Goal: Information Seeking & Learning: Learn about a topic

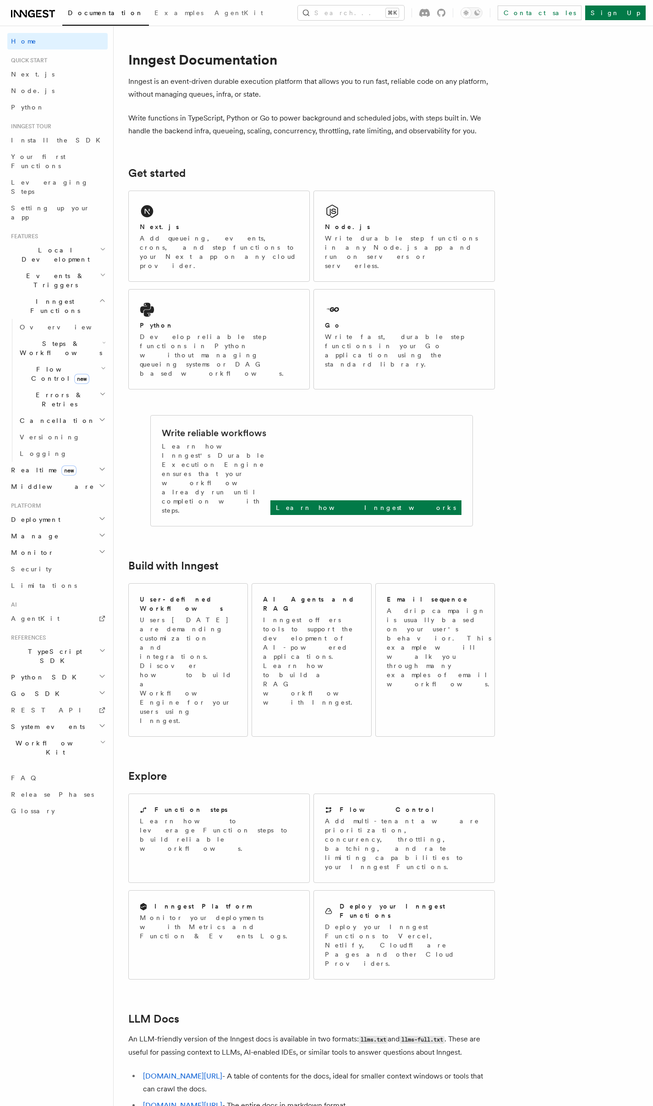
click at [85, 335] on h2 "Steps & Workflows" at bounding box center [62, 348] width 92 height 26
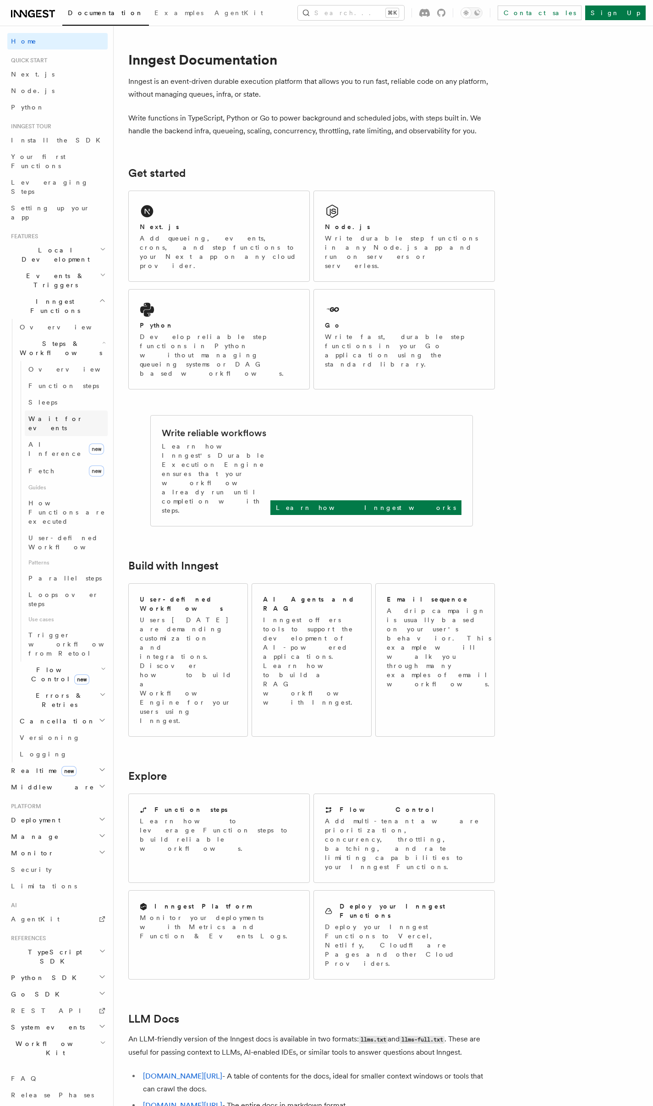
click at [51, 410] on link "Wait for events" at bounding box center [66, 423] width 83 height 26
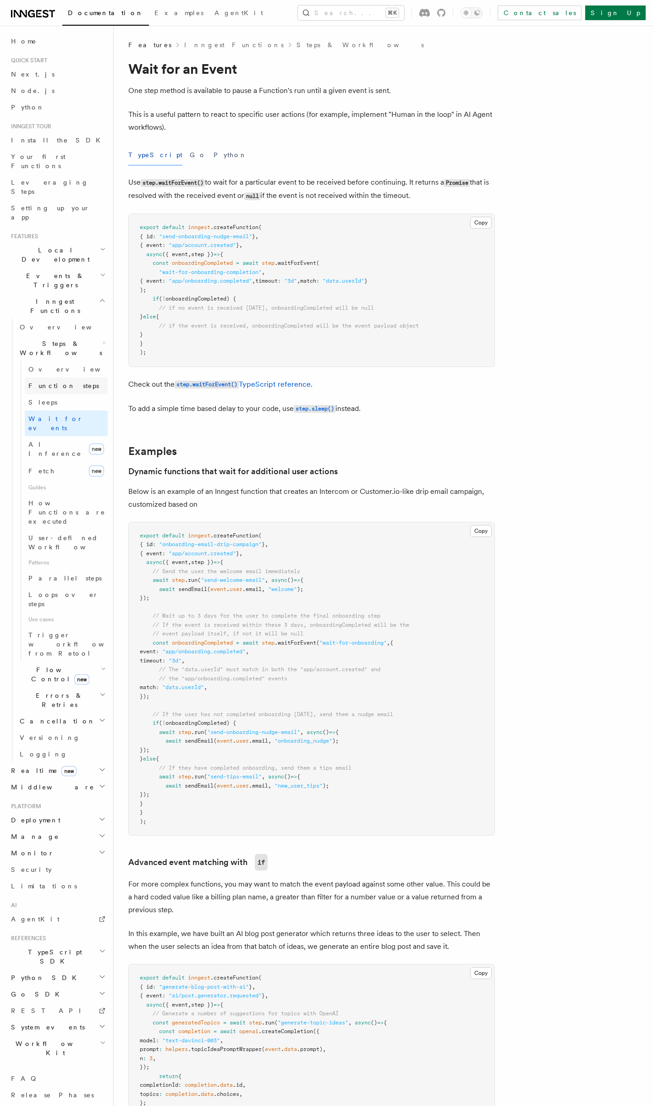
click at [61, 377] on link "Function steps" at bounding box center [66, 385] width 83 height 16
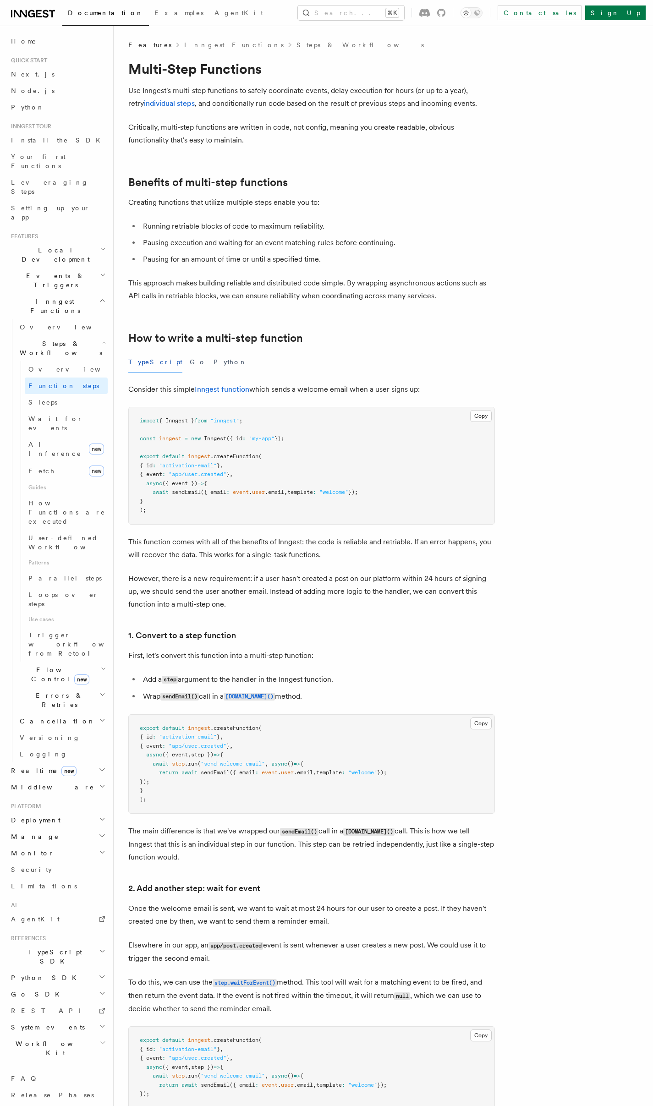
click at [99, 687] on h2 "Errors & Retries" at bounding box center [62, 700] width 92 height 26
click at [101, 691] on icon "button" at bounding box center [102, 694] width 6 height 7
click at [106, 713] on h2 "Cancellation" at bounding box center [62, 721] width 92 height 16
click at [104, 665] on icon "button" at bounding box center [103, 668] width 5 height 7
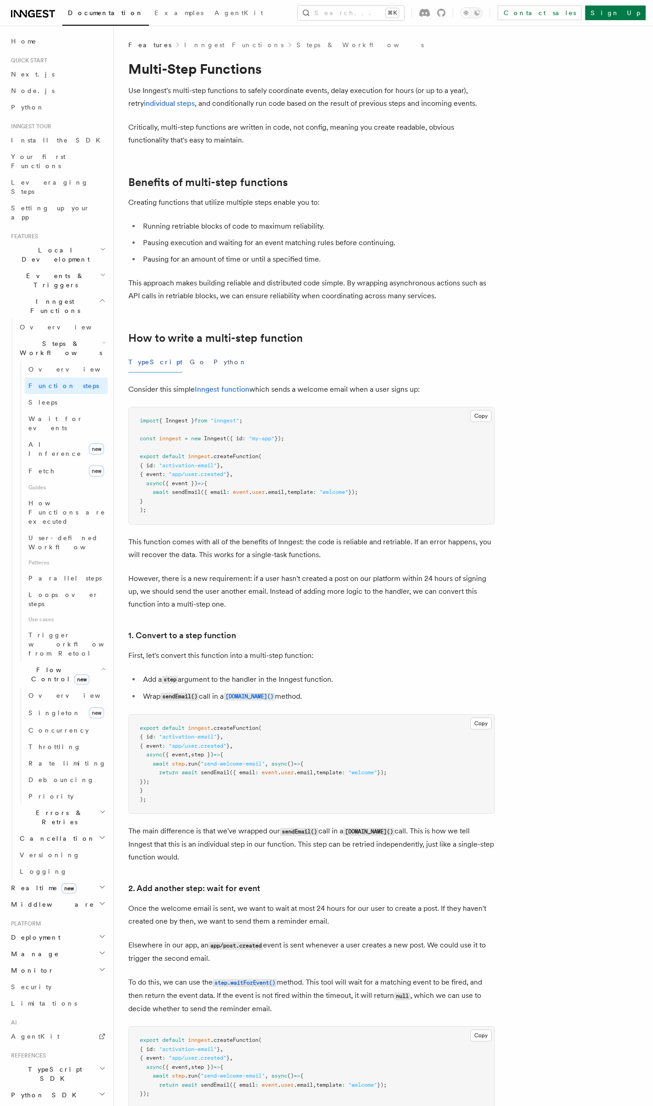
click at [104, 665] on icon "button" at bounding box center [103, 668] width 5 height 7
click at [58, 394] on link "Sleeps" at bounding box center [66, 402] width 83 height 16
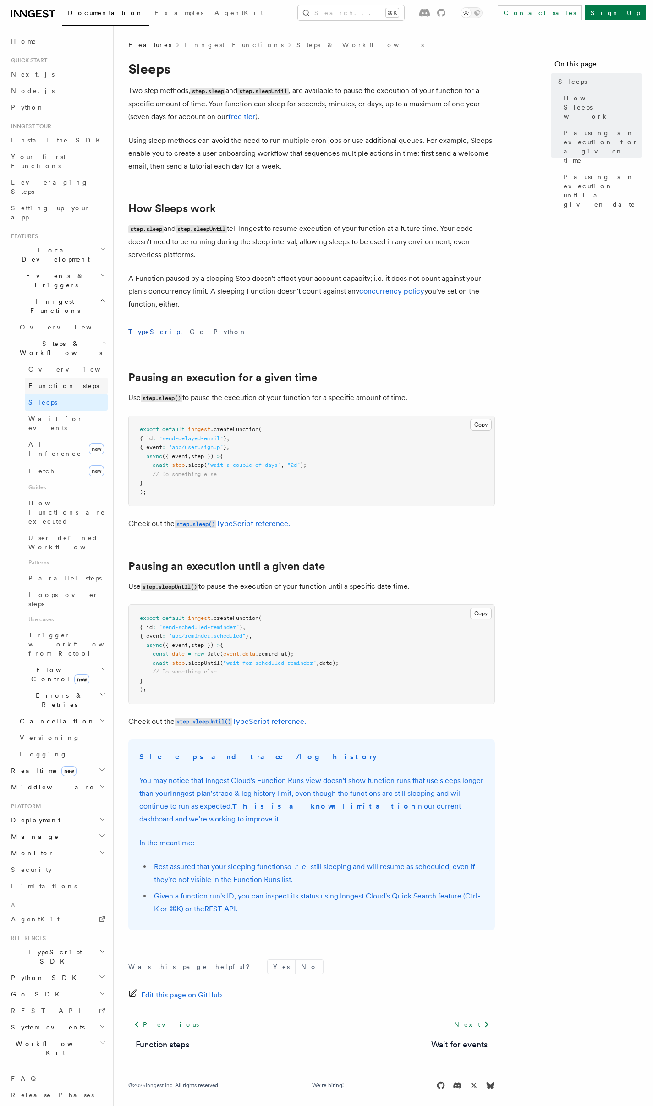
click at [37, 382] on span "Function steps" at bounding box center [63, 385] width 71 height 7
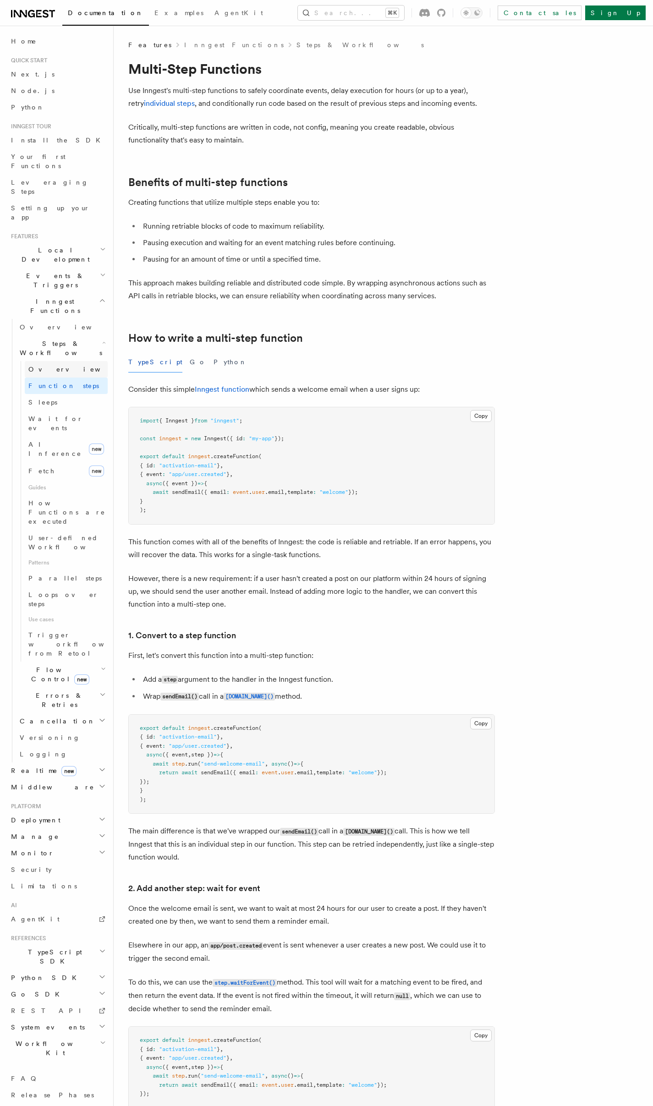
click at [51, 365] on span "Overview" at bounding box center [75, 368] width 94 height 7
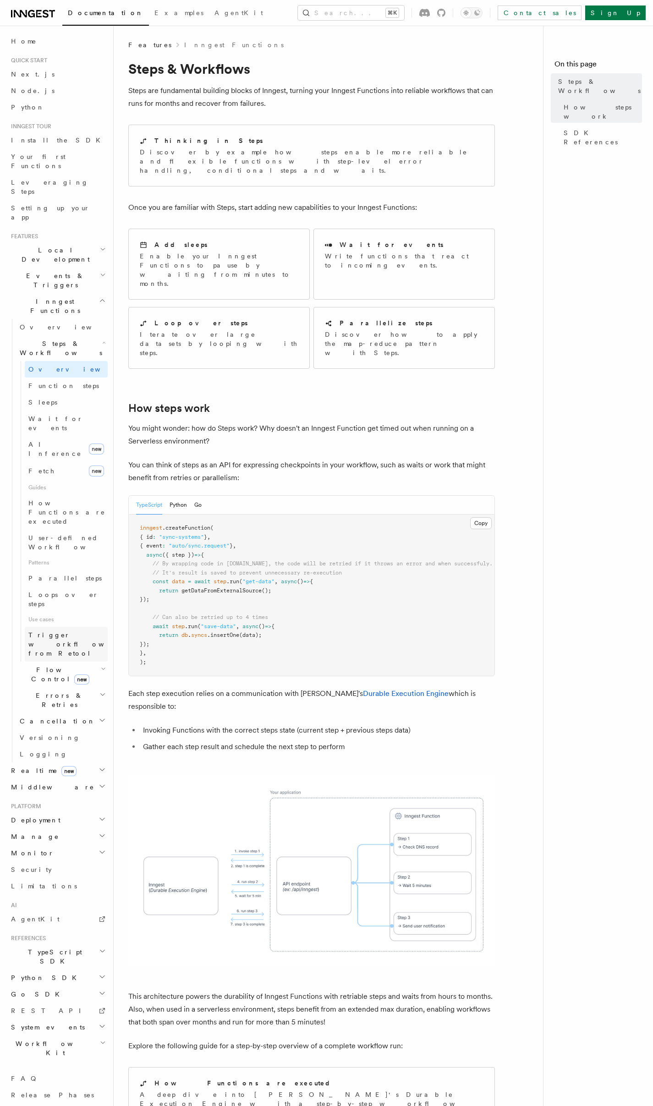
click at [86, 630] on span "Trigger workflows from Retool" at bounding box center [78, 643] width 101 height 27
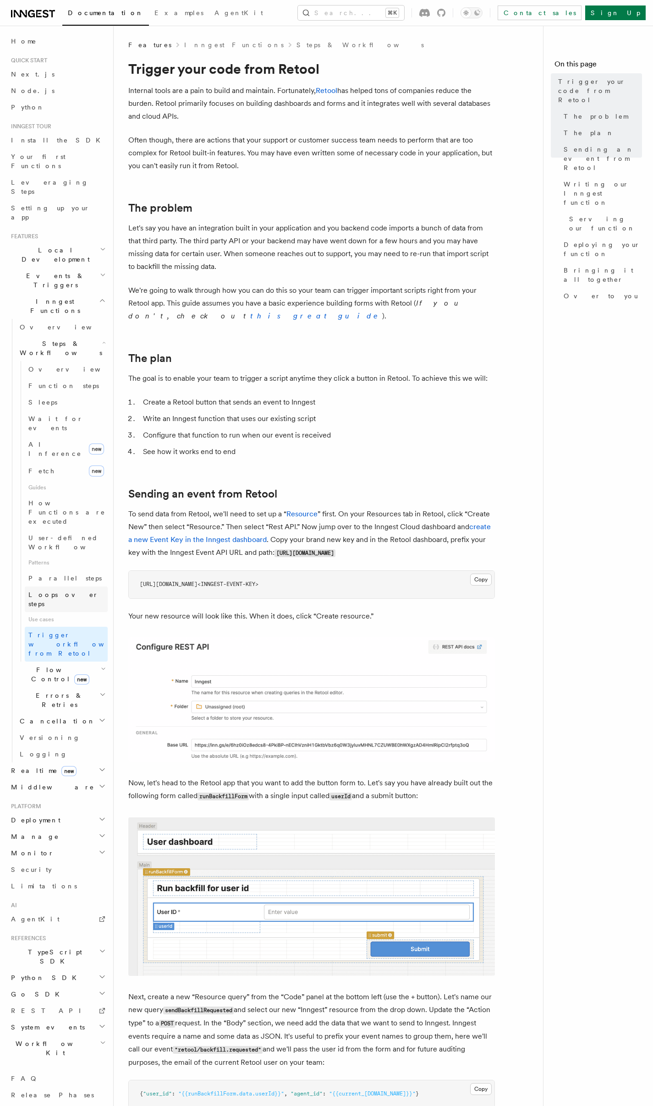
click at [85, 586] on link "Loops over steps" at bounding box center [66, 599] width 83 height 26
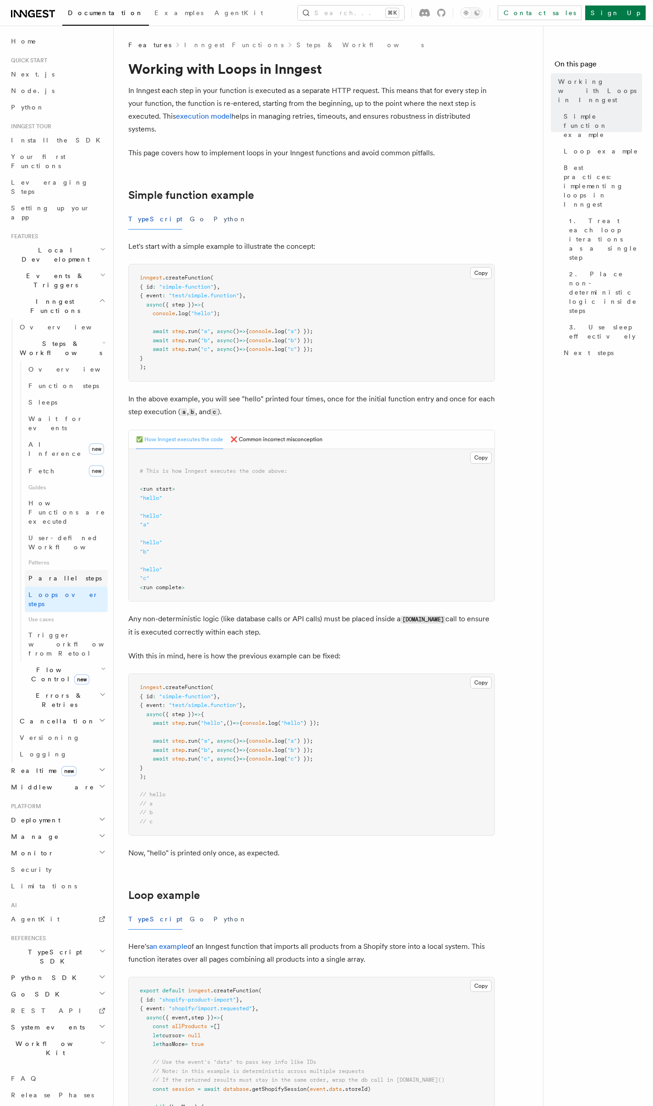
click at [73, 570] on link "Parallel steps" at bounding box center [66, 578] width 83 height 16
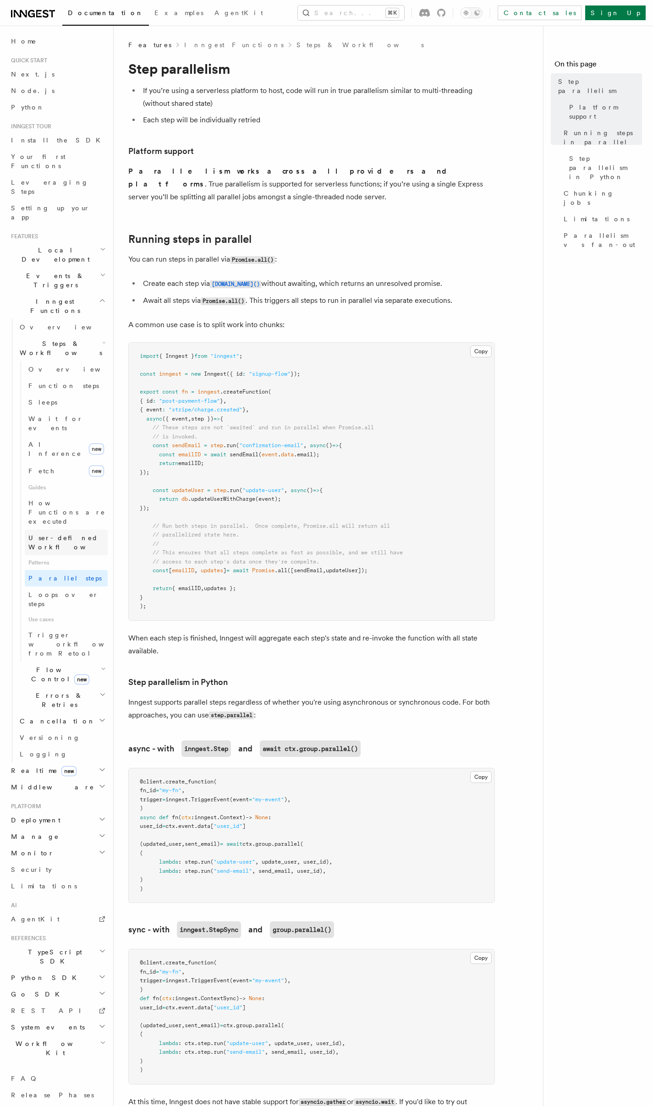
click at [79, 529] on link "User-defined Workflows" at bounding box center [66, 542] width 83 height 26
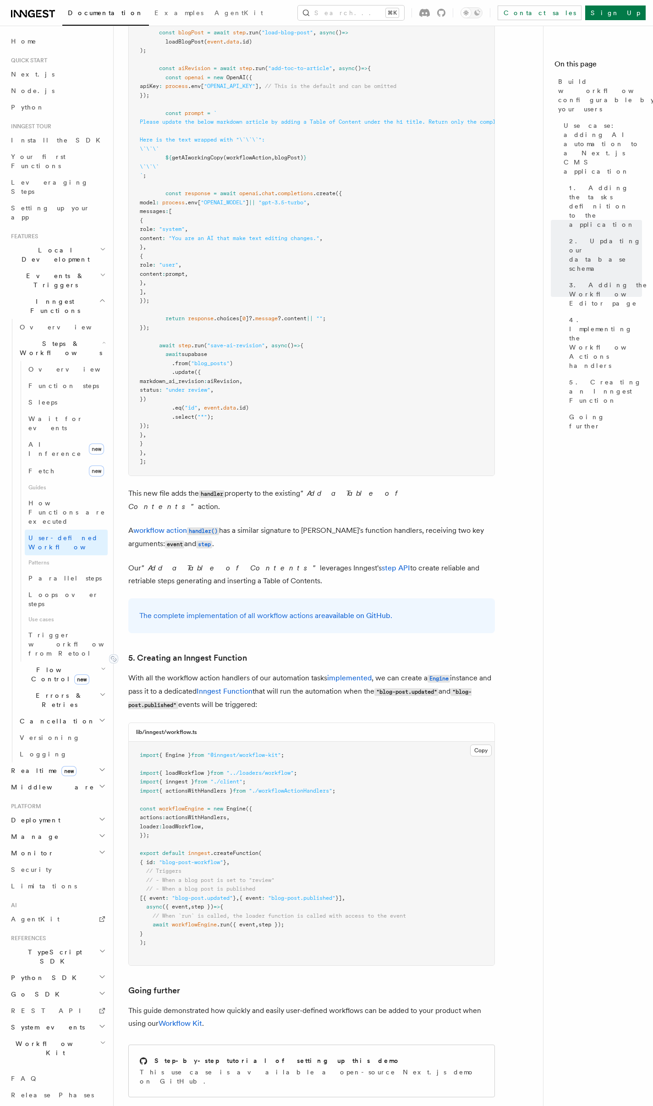
scroll to position [3404, 0]
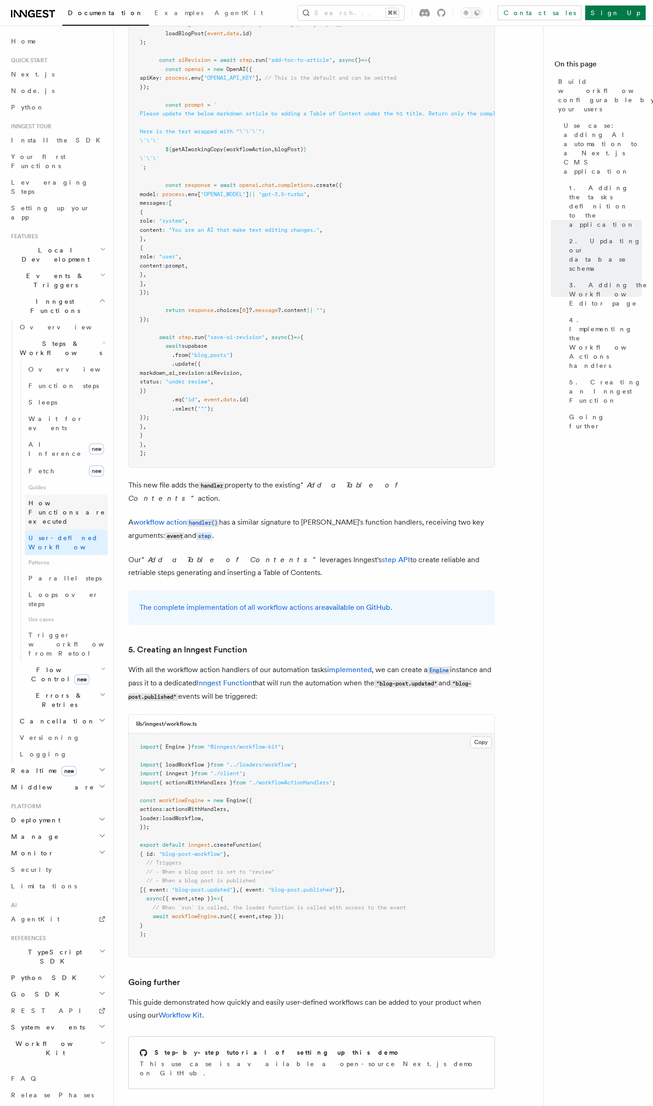
click at [57, 499] on span "How Functions are executed" at bounding box center [66, 512] width 77 height 26
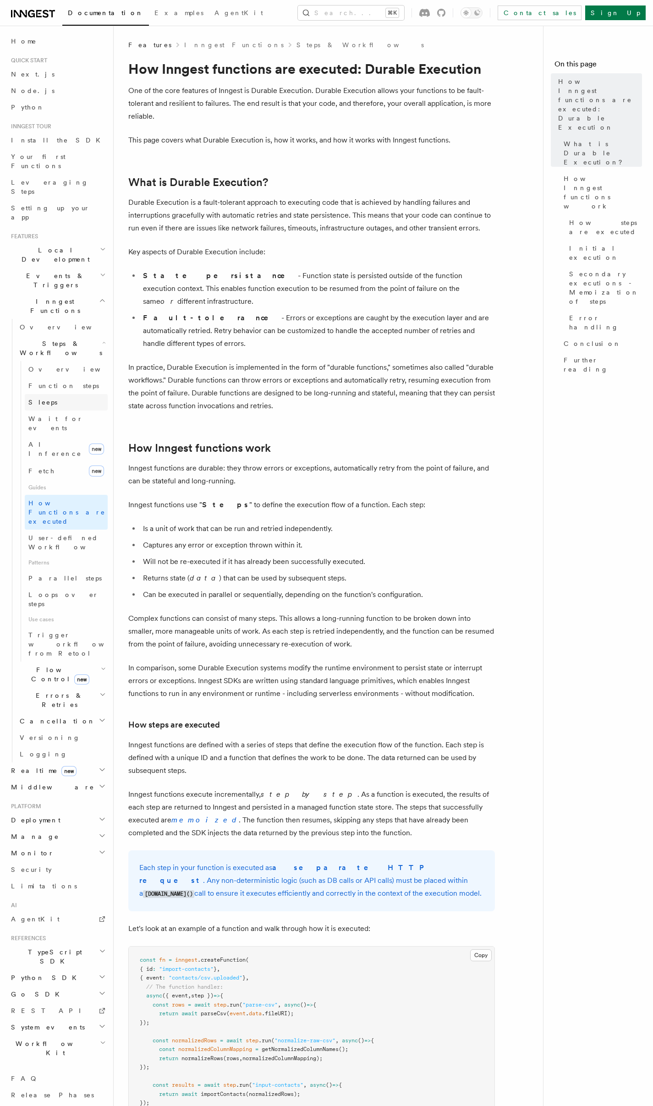
click at [45, 394] on link "Sleeps" at bounding box center [66, 402] width 83 height 16
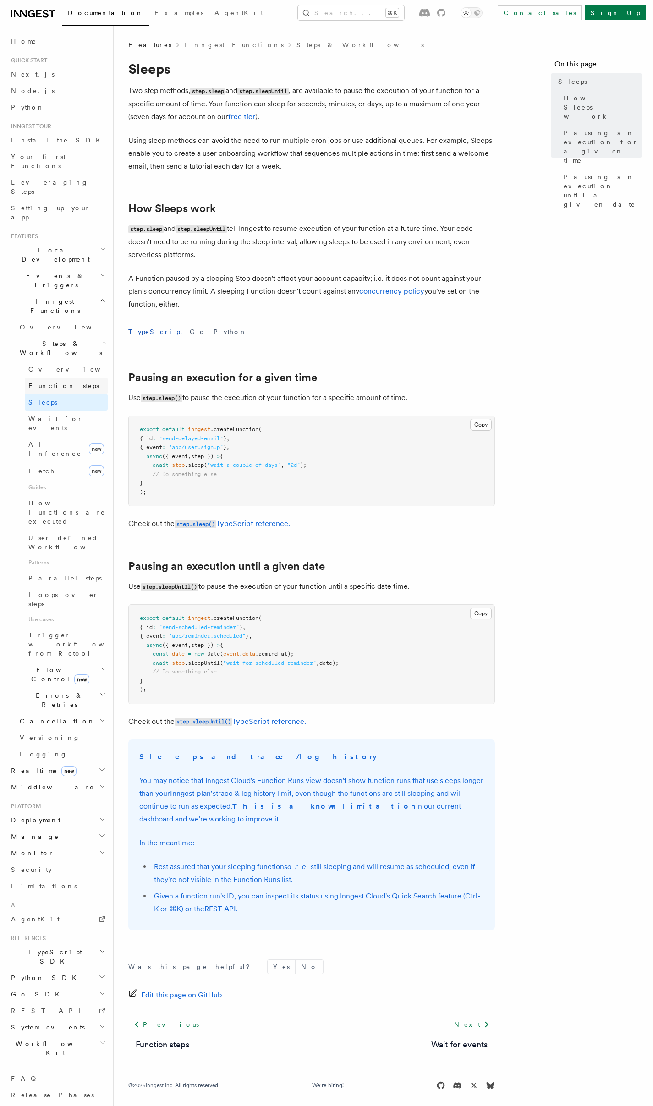
click at [60, 377] on link "Function steps" at bounding box center [66, 385] width 83 height 16
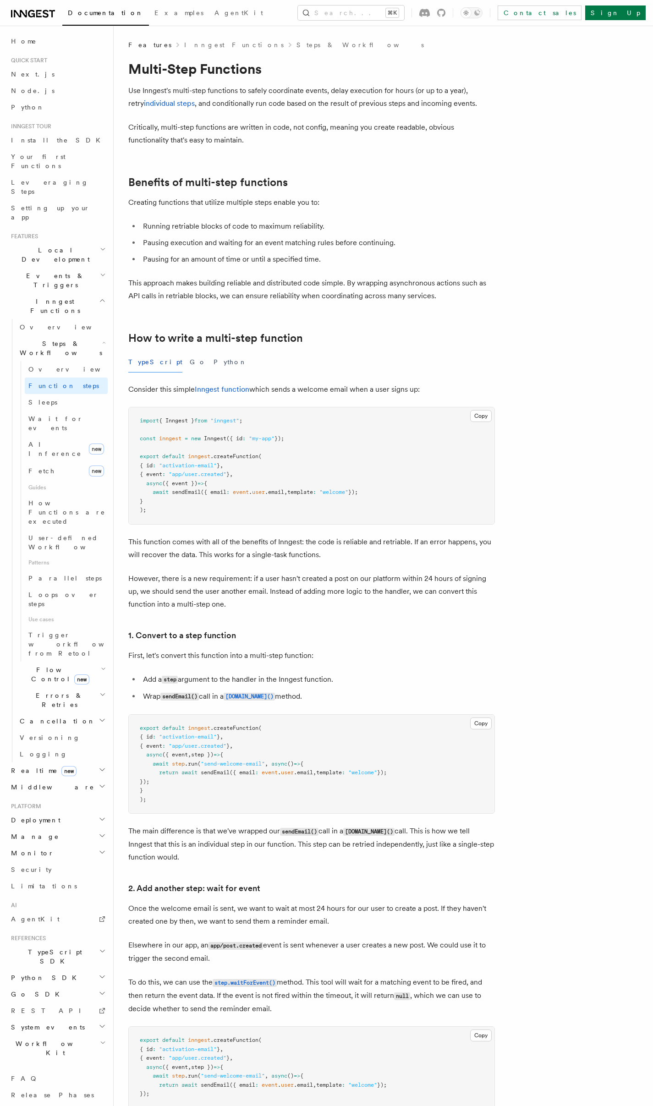
click at [97, 661] on h2 "Flow Control new" at bounding box center [62, 674] width 92 height 26
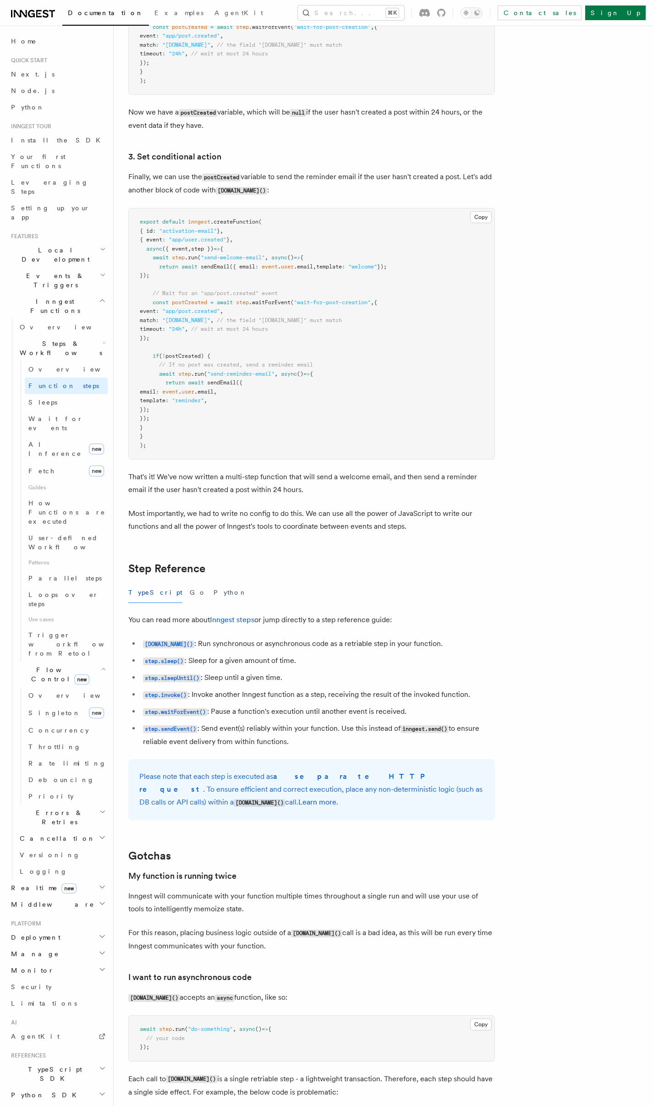
scroll to position [1188, 0]
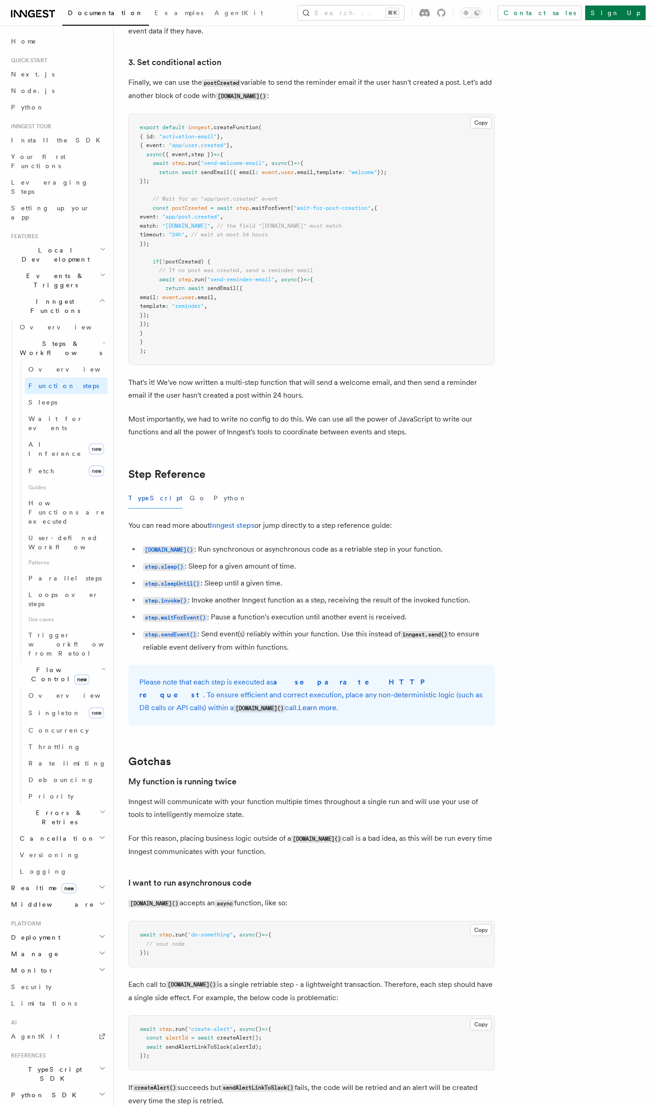
click at [131, 565] on ul "step.run() : Run synchronous or asynchronous code as a retriable step in your f…" at bounding box center [311, 598] width 366 height 111
click at [131, 563] on ul "step.run() : Run synchronous or asynchronous code as a retriable step in your f…" at bounding box center [311, 598] width 366 height 111
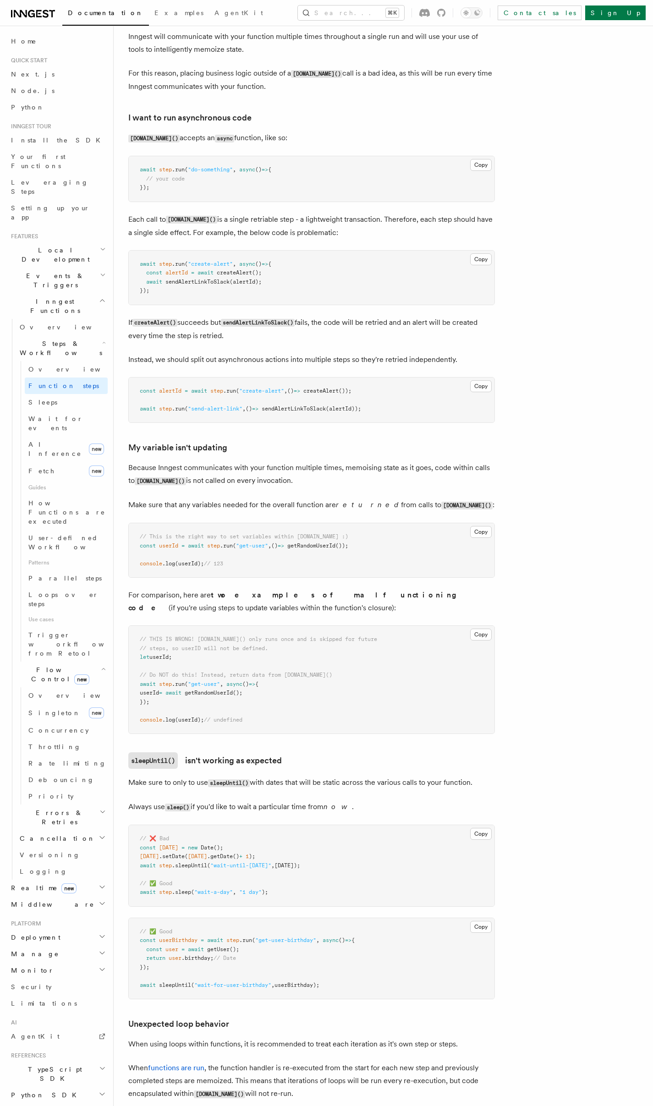
scroll to position [2346, 0]
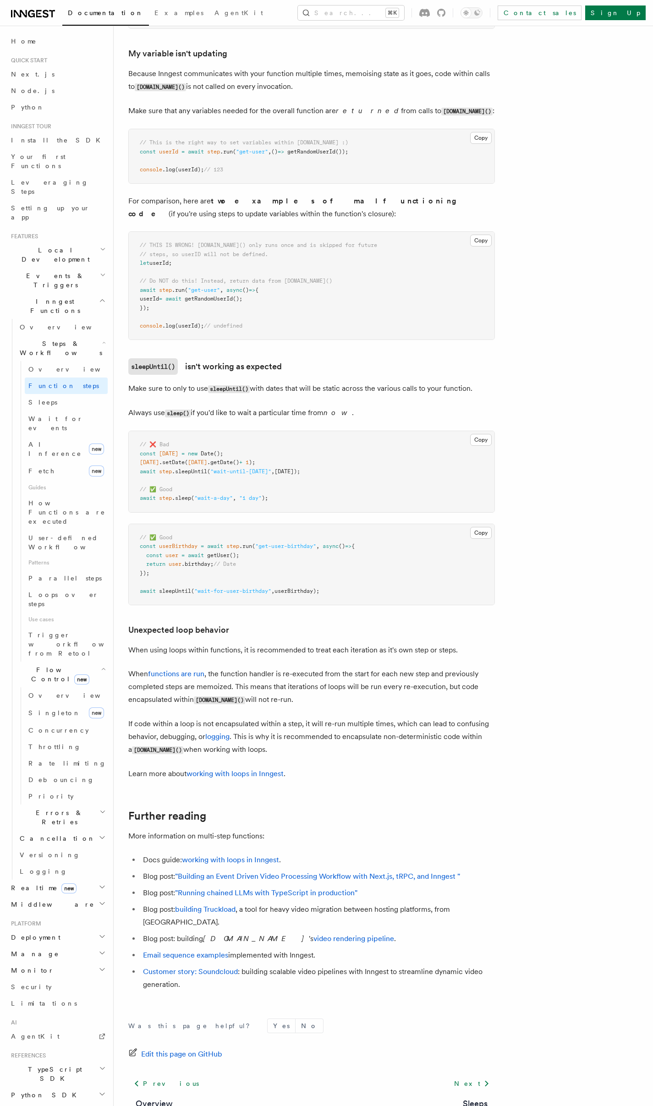
click at [137, 488] on pre "// ❌ Bad const tomorrow = new Date (); tomorrow .setDate ( tomorrow .getDate ()…" at bounding box center [311, 471] width 365 height 81
click at [134, 488] on pre "// ❌ Bad const tomorrow = new Date (); tomorrow .setDate ( tomorrow .getDate ()…" at bounding box center [311, 471] width 365 height 81
click at [132, 489] on pre "// ❌ Bad const tomorrow = new Date (); tomorrow .setDate ( tomorrow .getDate ()…" at bounding box center [311, 471] width 365 height 81
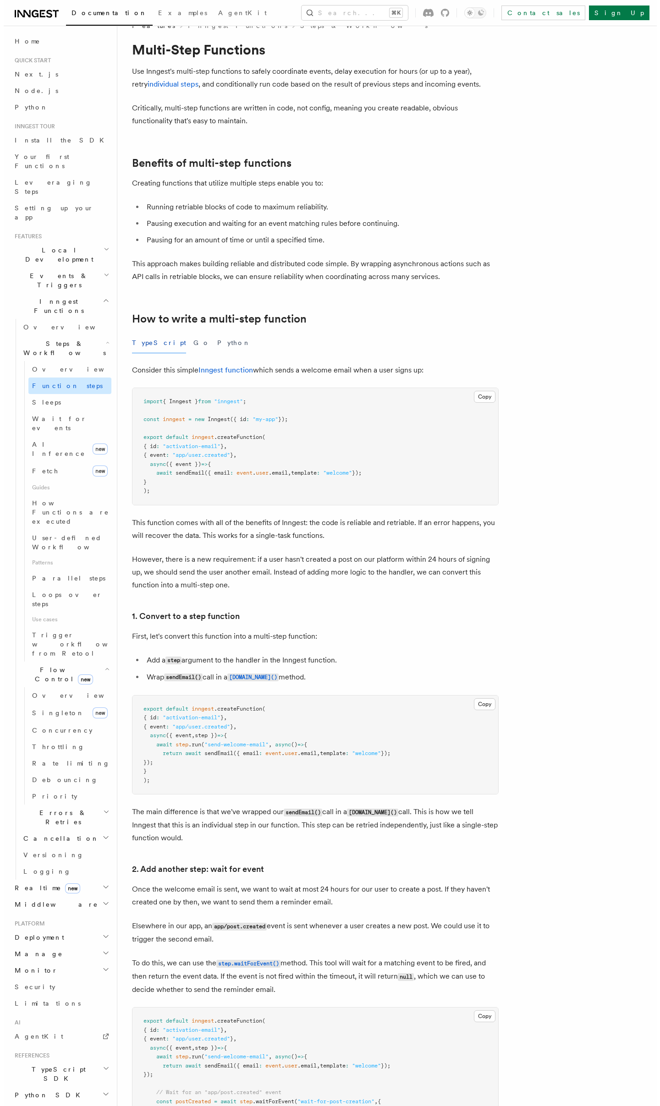
scroll to position [0, 0]
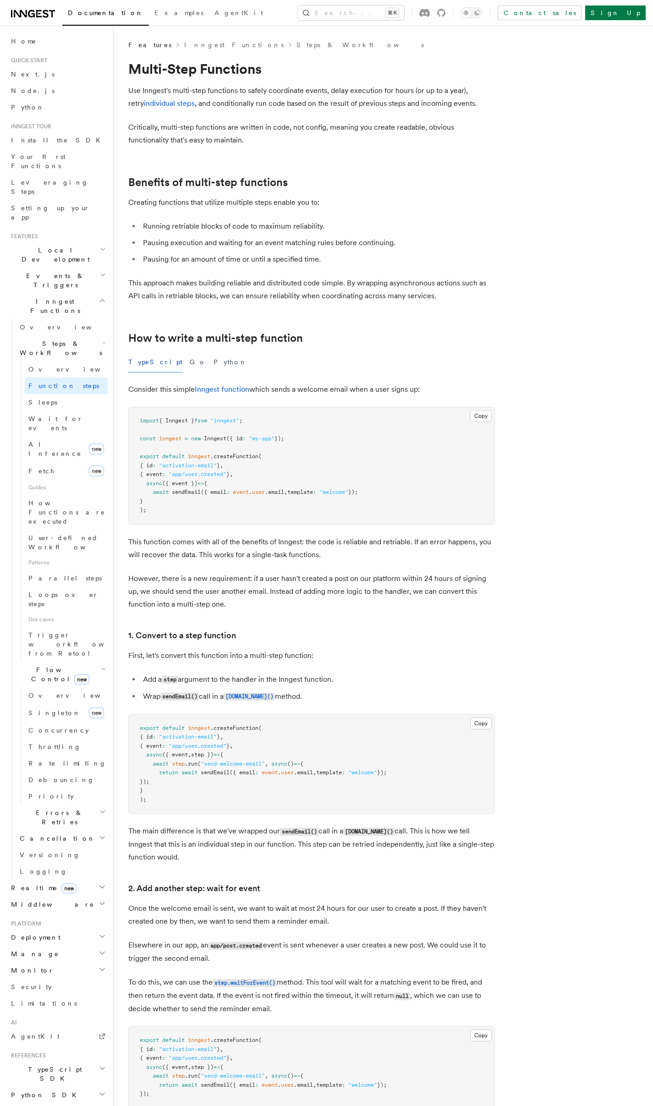
click at [80, 267] on h2 "Events & Triggers" at bounding box center [57, 280] width 100 height 26
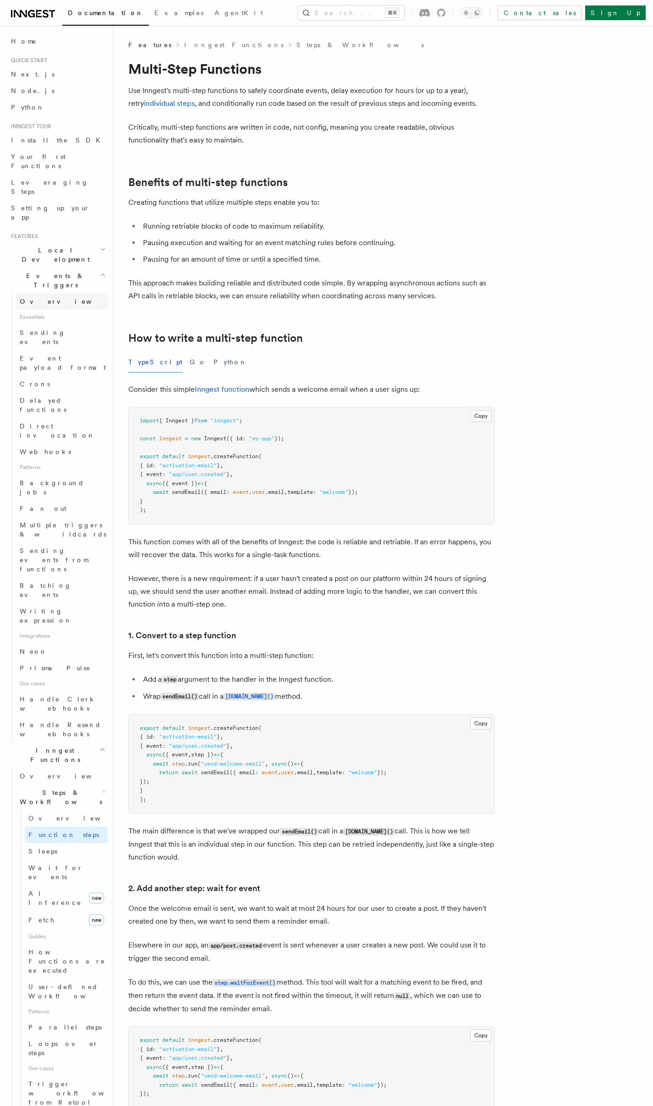
click at [65, 293] on link "Overview" at bounding box center [62, 301] width 92 height 16
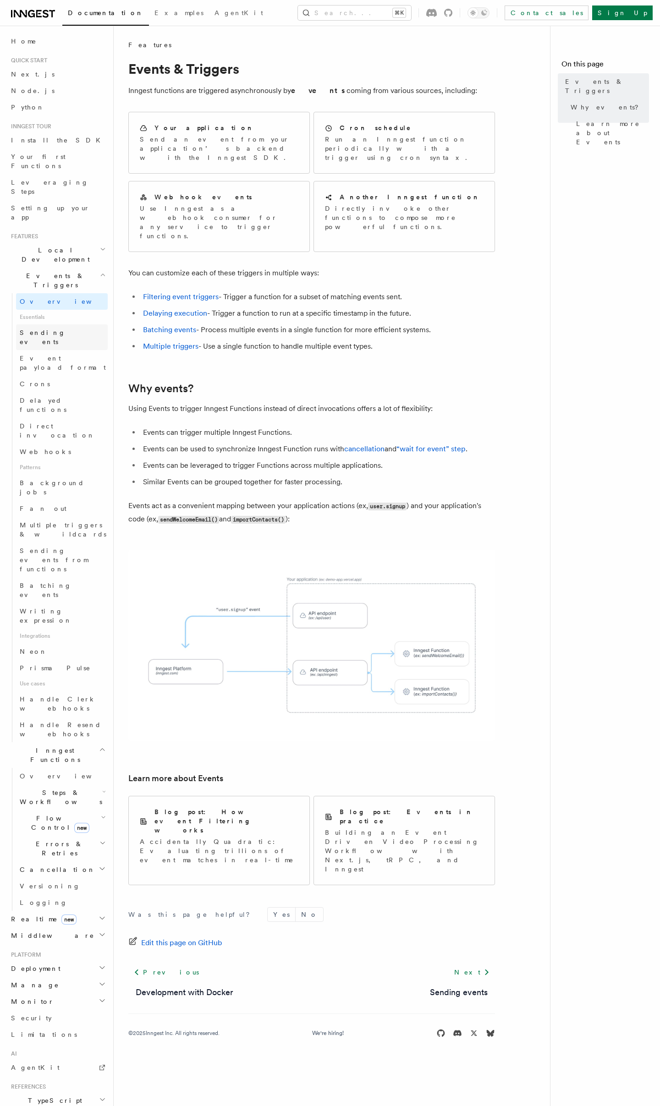
click at [65, 324] on link "Sending events" at bounding box center [62, 337] width 92 height 26
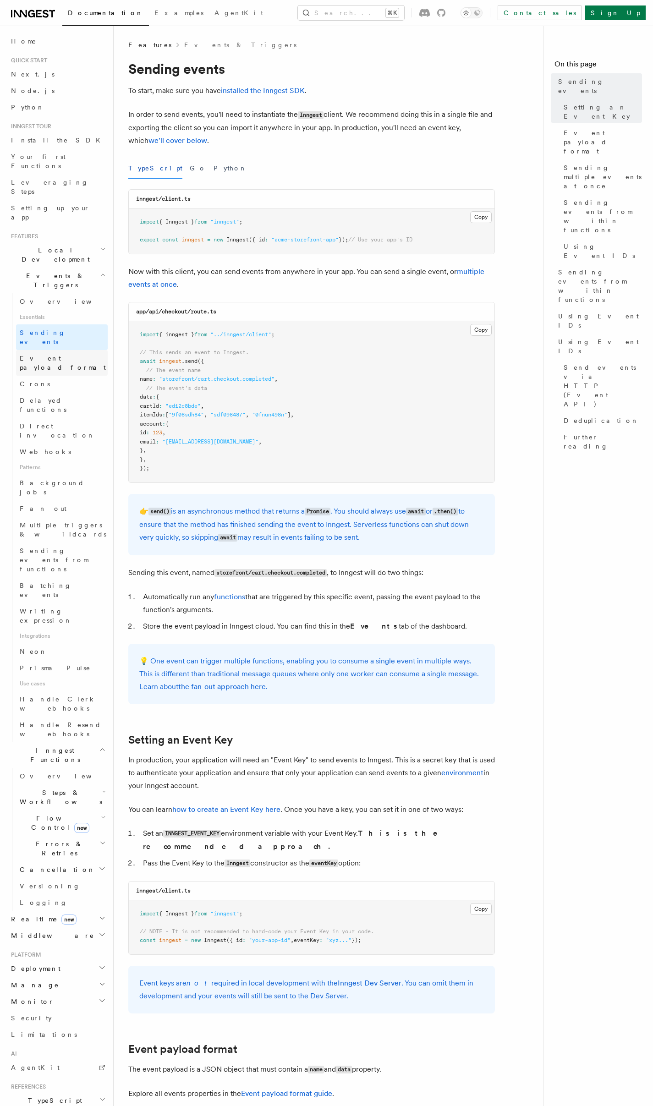
click at [60, 354] on span "Event payload format" at bounding box center [63, 362] width 86 height 16
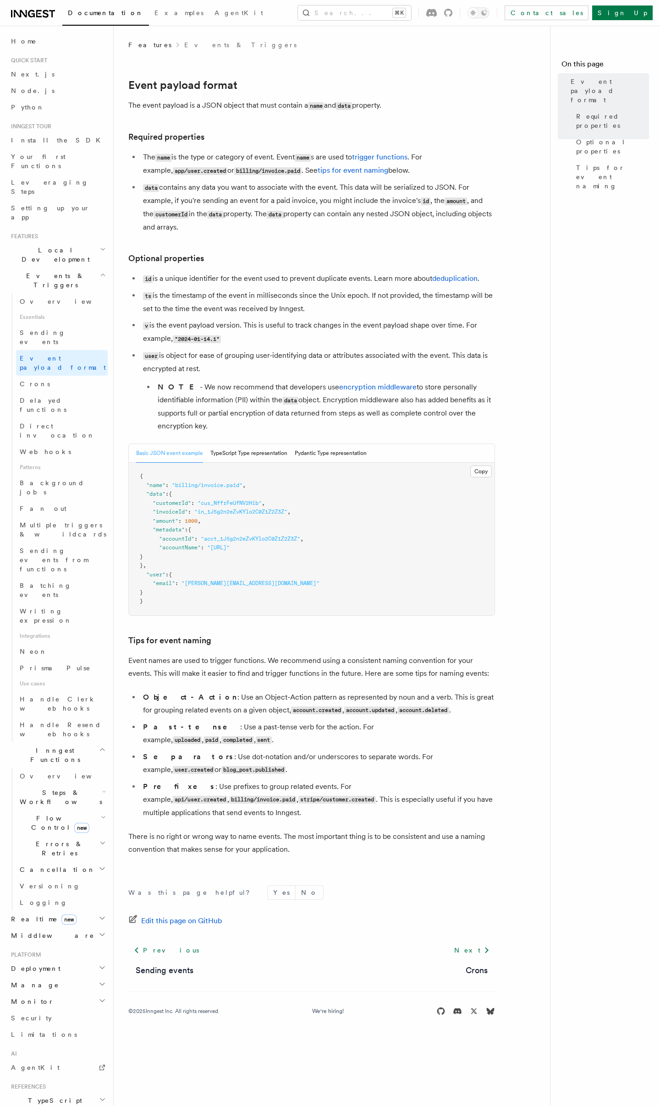
click at [136, 369] on ul "id is a unique identifier for the event used to prevent duplicate events. Learn…" at bounding box center [311, 352] width 366 height 160
click at [138, 366] on ul "id is a unique identifier for the event used to prevent duplicate events. Learn…" at bounding box center [311, 352] width 366 height 160
click at [138, 355] on ul "id is a unique identifier for the event used to prevent duplicate events. Learn…" at bounding box center [311, 352] width 366 height 160
click at [131, 344] on ul "id is a unique identifier for the event used to prevent duplicate events. Learn…" at bounding box center [311, 352] width 366 height 160
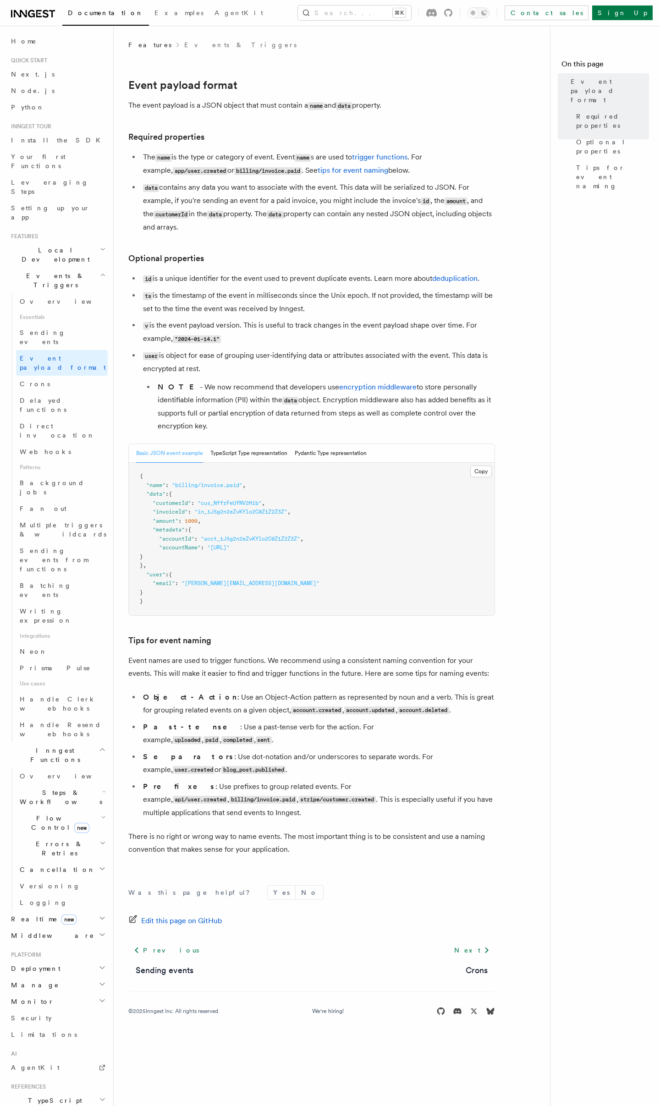
click at [133, 341] on ul "id is a unique identifier for the event used to prevent duplicate events. Learn…" at bounding box center [311, 352] width 366 height 160
click at [135, 343] on ul "id is a unique identifier for the event used to prevent duplicate events. Learn…" at bounding box center [311, 352] width 366 height 160
click at [136, 343] on ul "id is a unique identifier for the event used to prevent duplicate events. Learn…" at bounding box center [311, 352] width 366 height 160
click at [138, 341] on ul "id is a unique identifier for the event used to prevent duplicate events. Learn…" at bounding box center [311, 352] width 366 height 160
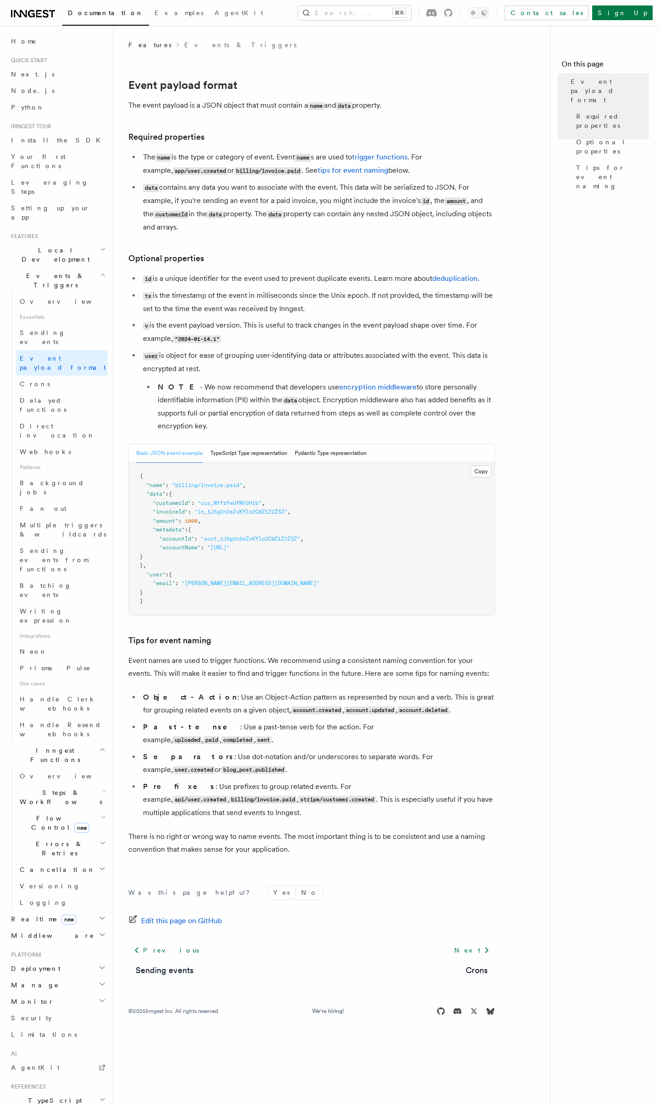
click at [138, 342] on ul "id is a unique identifier for the event used to prevent duplicate events. Learn…" at bounding box center [311, 352] width 366 height 160
click at [70, 376] on link "Crons" at bounding box center [62, 384] width 92 height 16
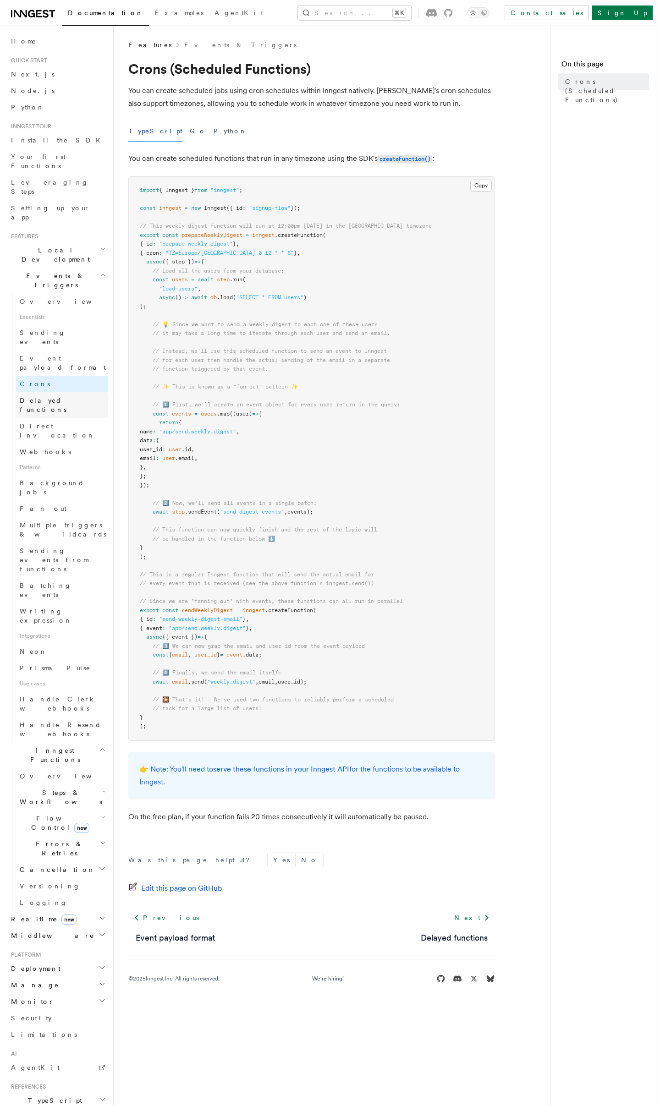
click at [70, 392] on link "Delayed functions" at bounding box center [62, 405] width 92 height 26
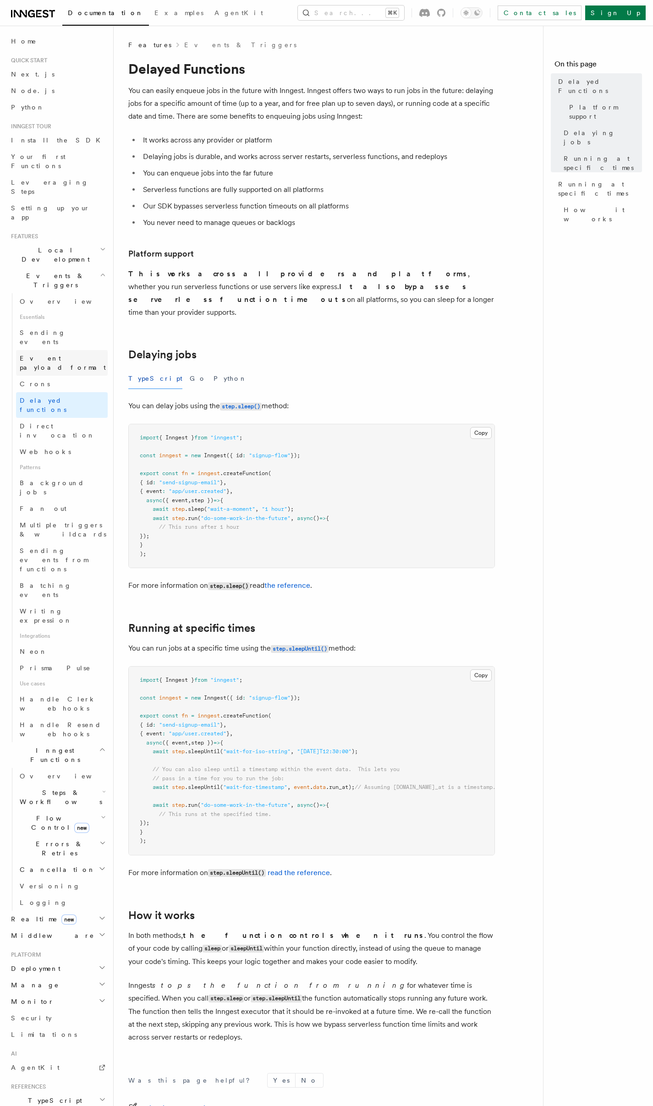
click at [41, 350] on link "Event payload format" at bounding box center [62, 363] width 92 height 26
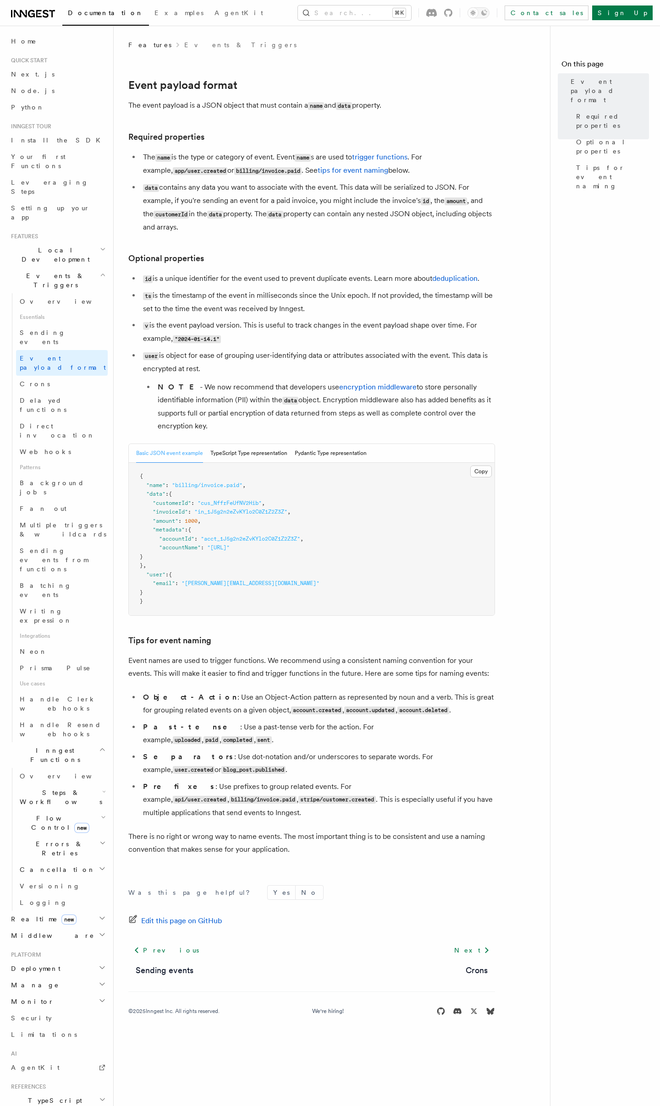
click at [246, 356] on li "user is object for ease of grouping user-identifying data or attributes associa…" at bounding box center [317, 390] width 354 height 83
click at [255, 345] on li "v is the event payload version. This is useful to track changes in the event pa…" at bounding box center [317, 332] width 354 height 27
click at [278, 83] on h2 "Event payload format" at bounding box center [311, 85] width 366 height 13
